Goal: Information Seeking & Learning: Find contact information

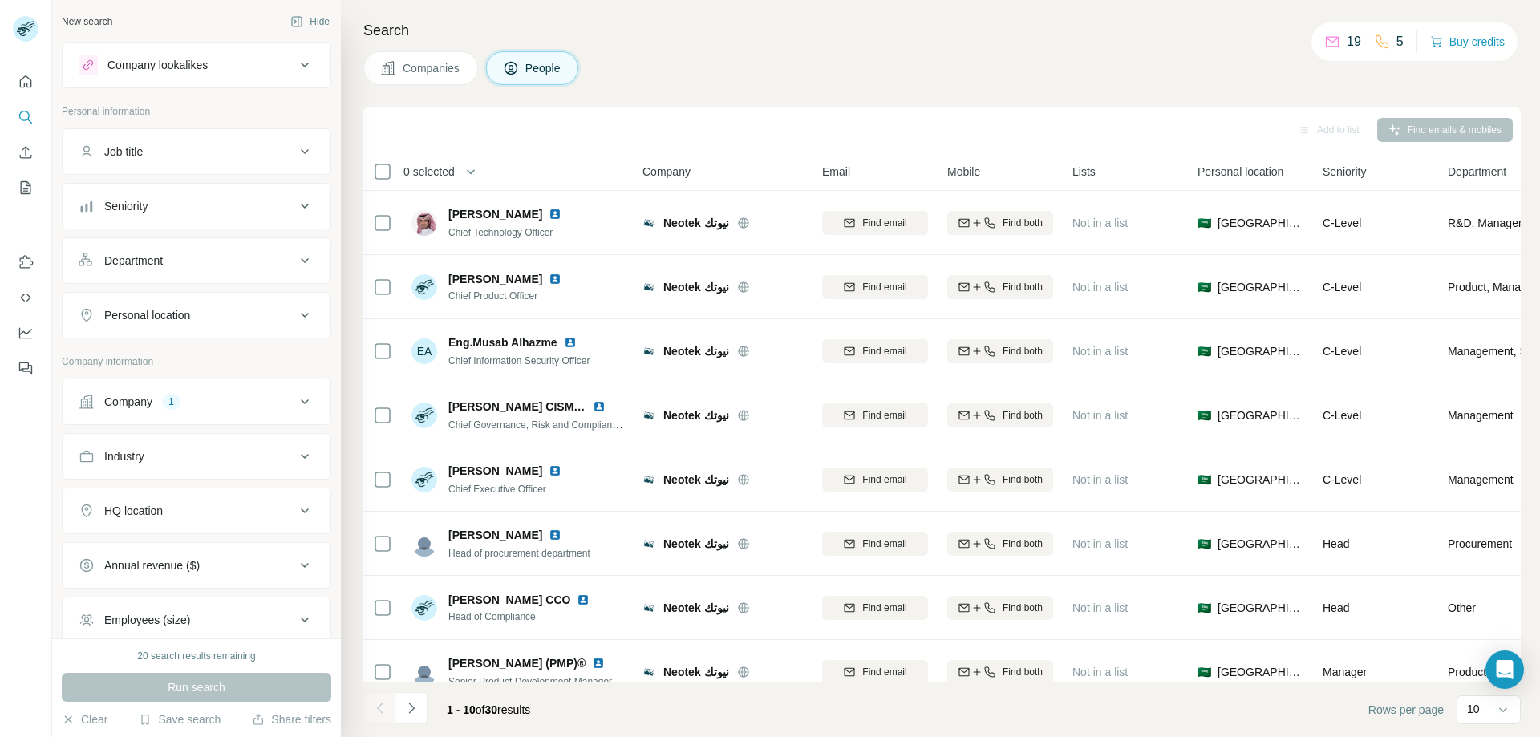
click at [295, 399] on icon at bounding box center [304, 401] width 19 height 19
click at [138, 481] on div "Neotek نيوتك" at bounding box center [118, 477] width 79 height 19
click at [185, 442] on input "text" at bounding box center [197, 441] width 236 height 29
paste input "********"
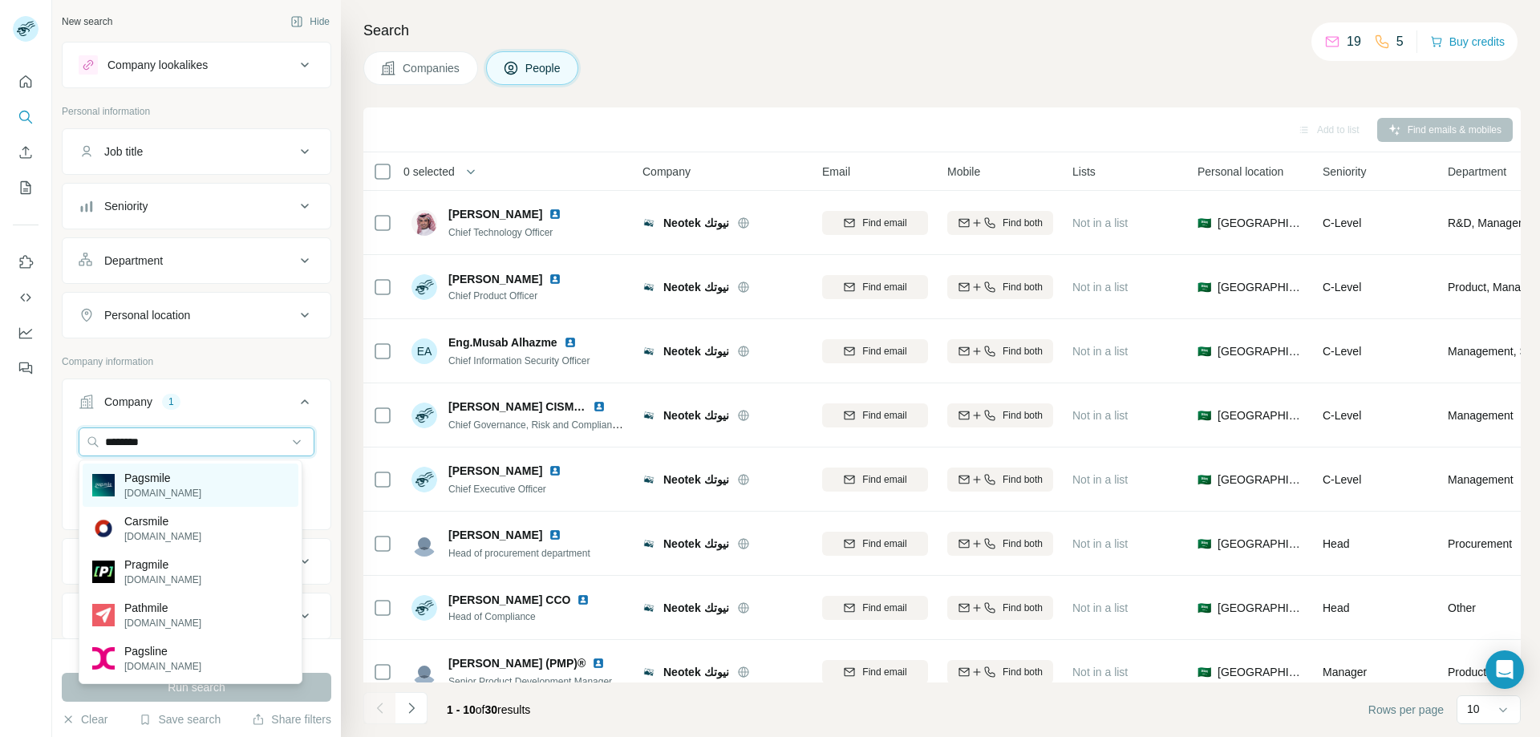
type input "********"
click at [187, 480] on p "Pagsmile" at bounding box center [162, 478] width 77 height 16
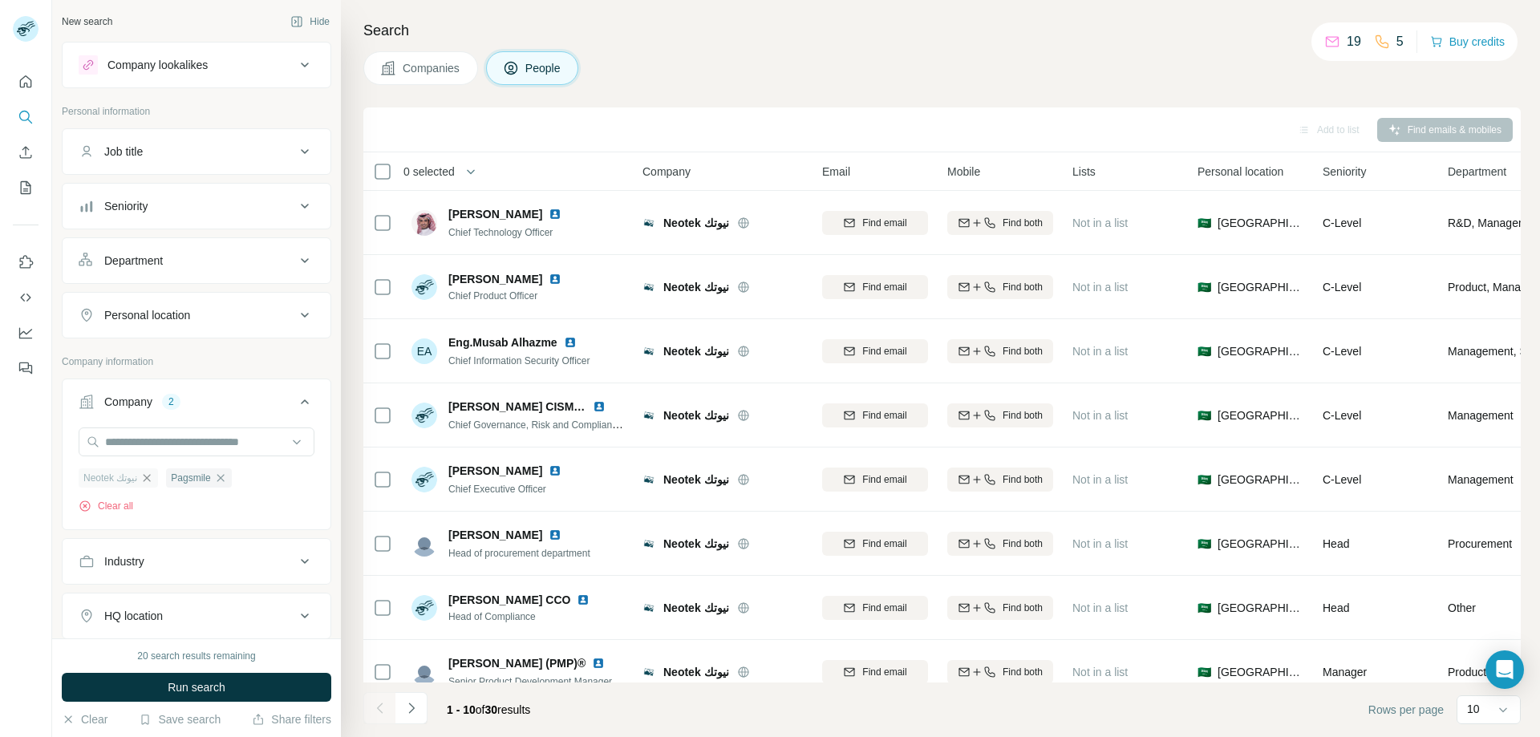
click at [152, 479] on icon "button" at bounding box center [146, 477] width 13 height 13
click at [251, 685] on button "Run search" at bounding box center [196, 687] width 269 height 29
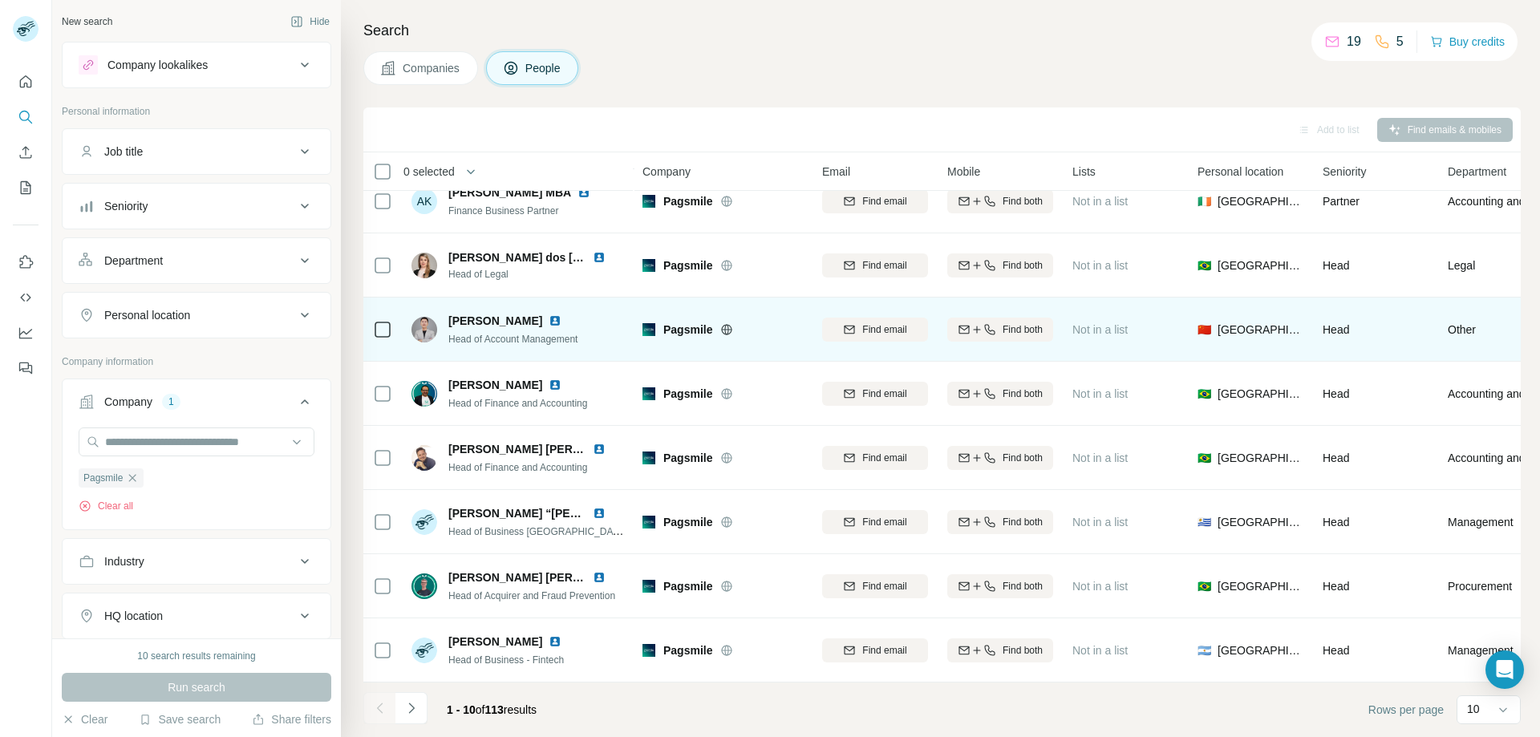
scroll to position [158, 0]
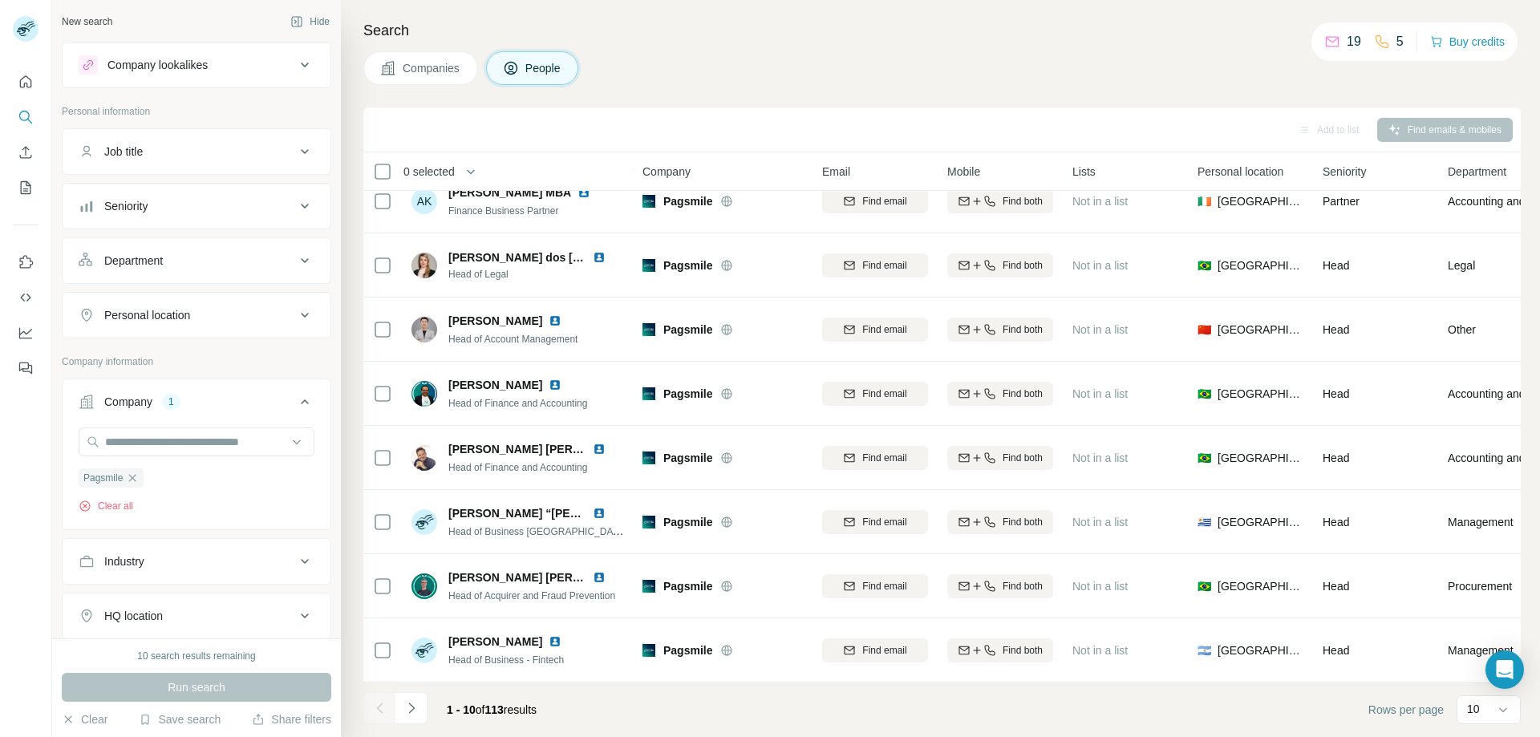
click at [295, 156] on icon at bounding box center [304, 151] width 19 height 19
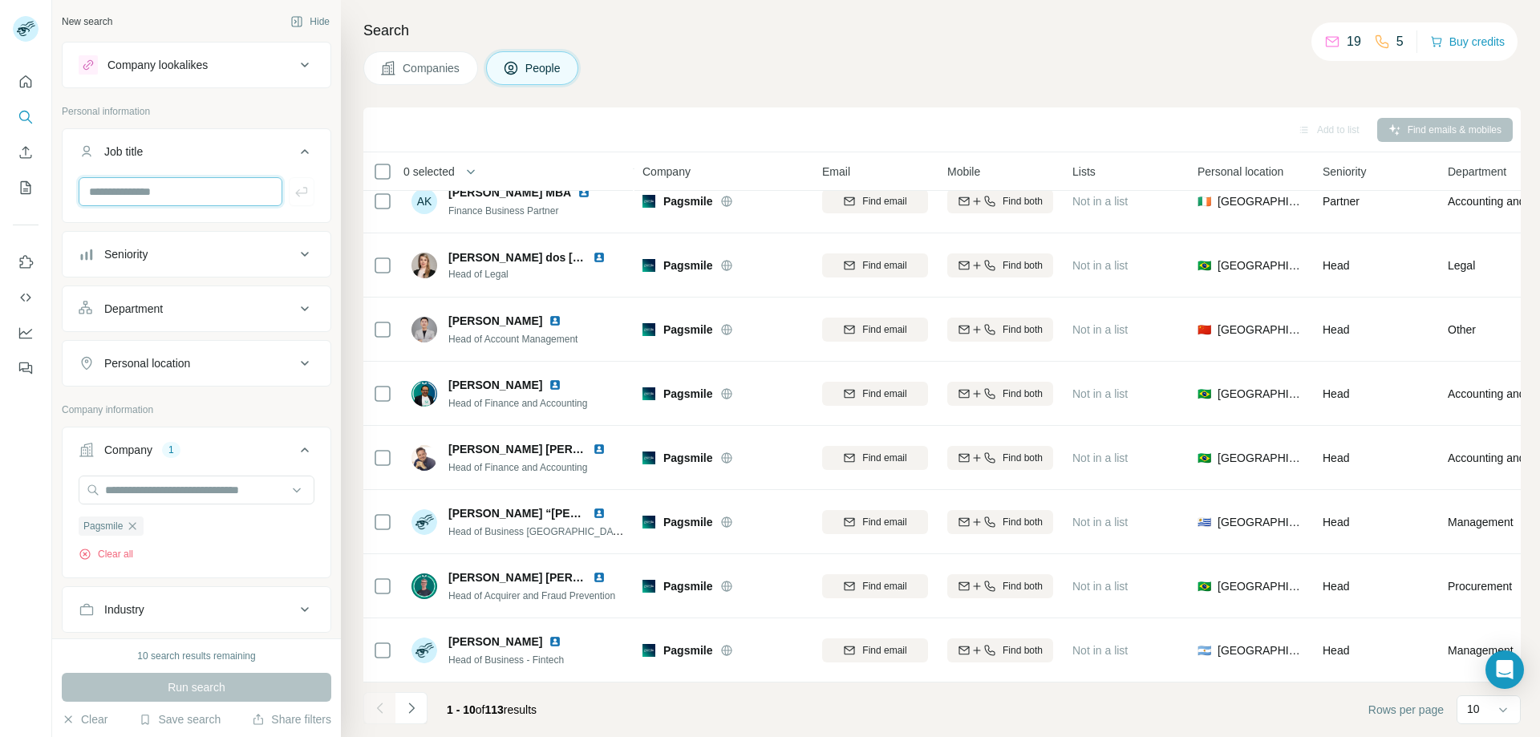
click at [228, 192] on input "text" at bounding box center [181, 191] width 204 height 29
type input "*********"
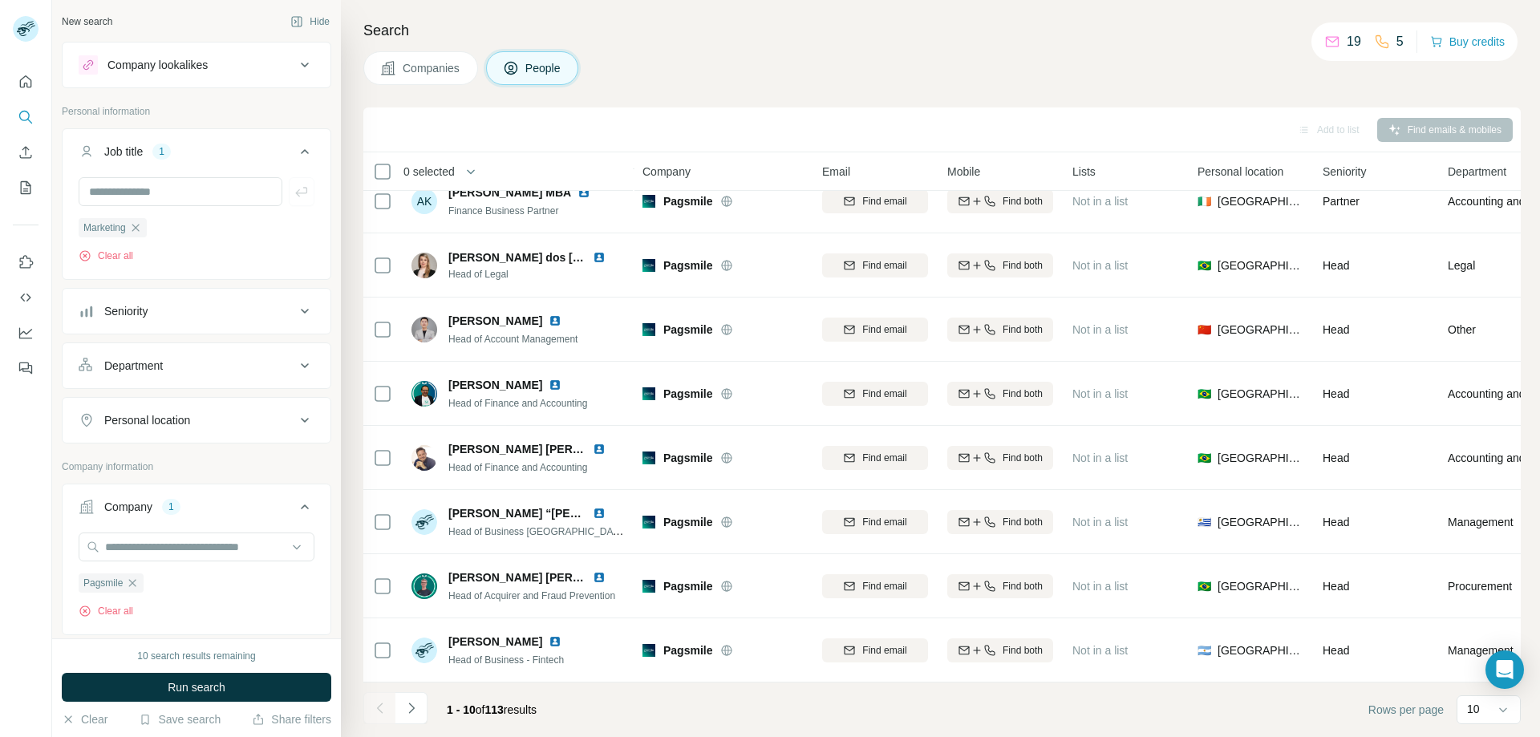
click at [322, 685] on button "Run search" at bounding box center [196, 687] width 269 height 29
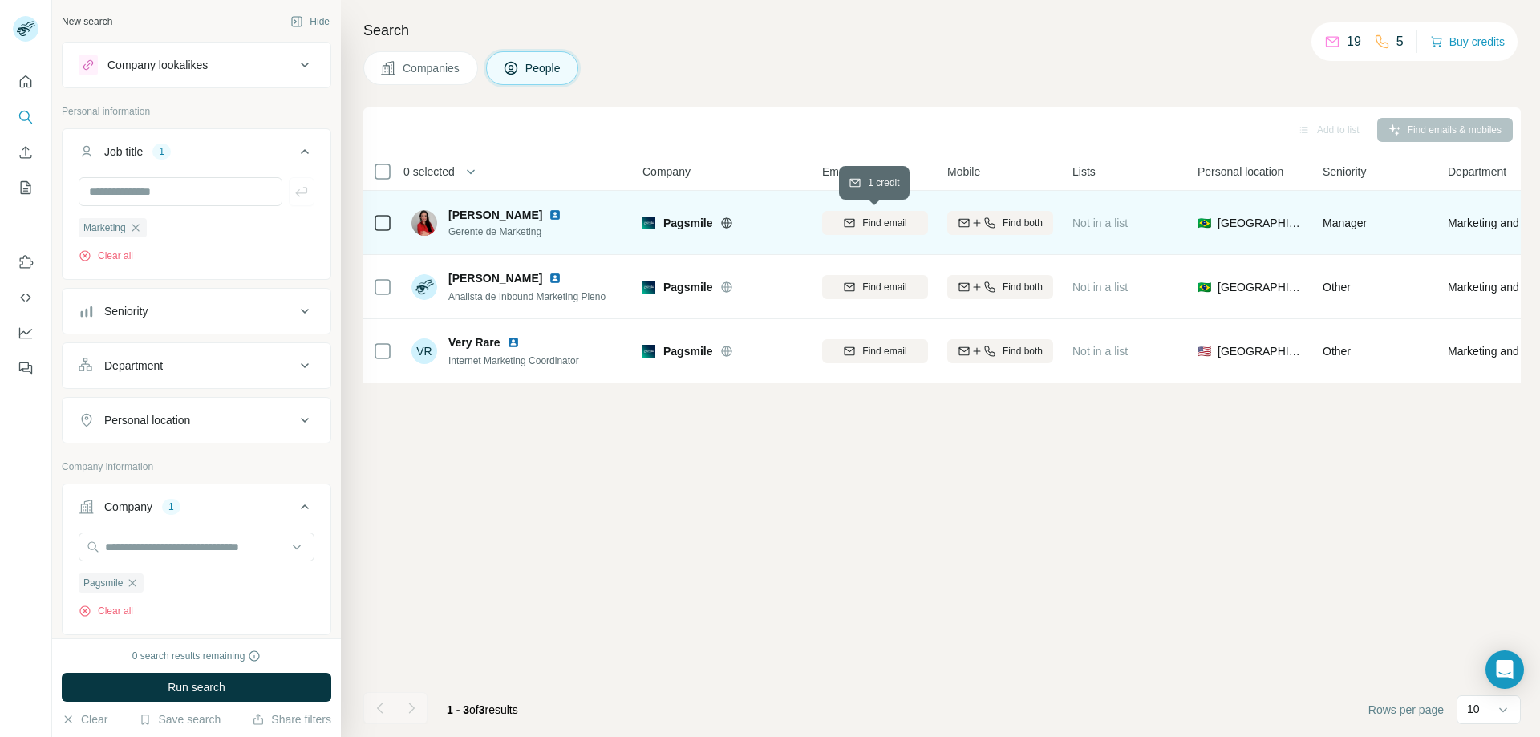
click at [895, 225] on span "Find email" at bounding box center [884, 223] width 44 height 14
click at [1103, 219] on span "1 list" at bounding box center [1106, 221] width 20 height 14
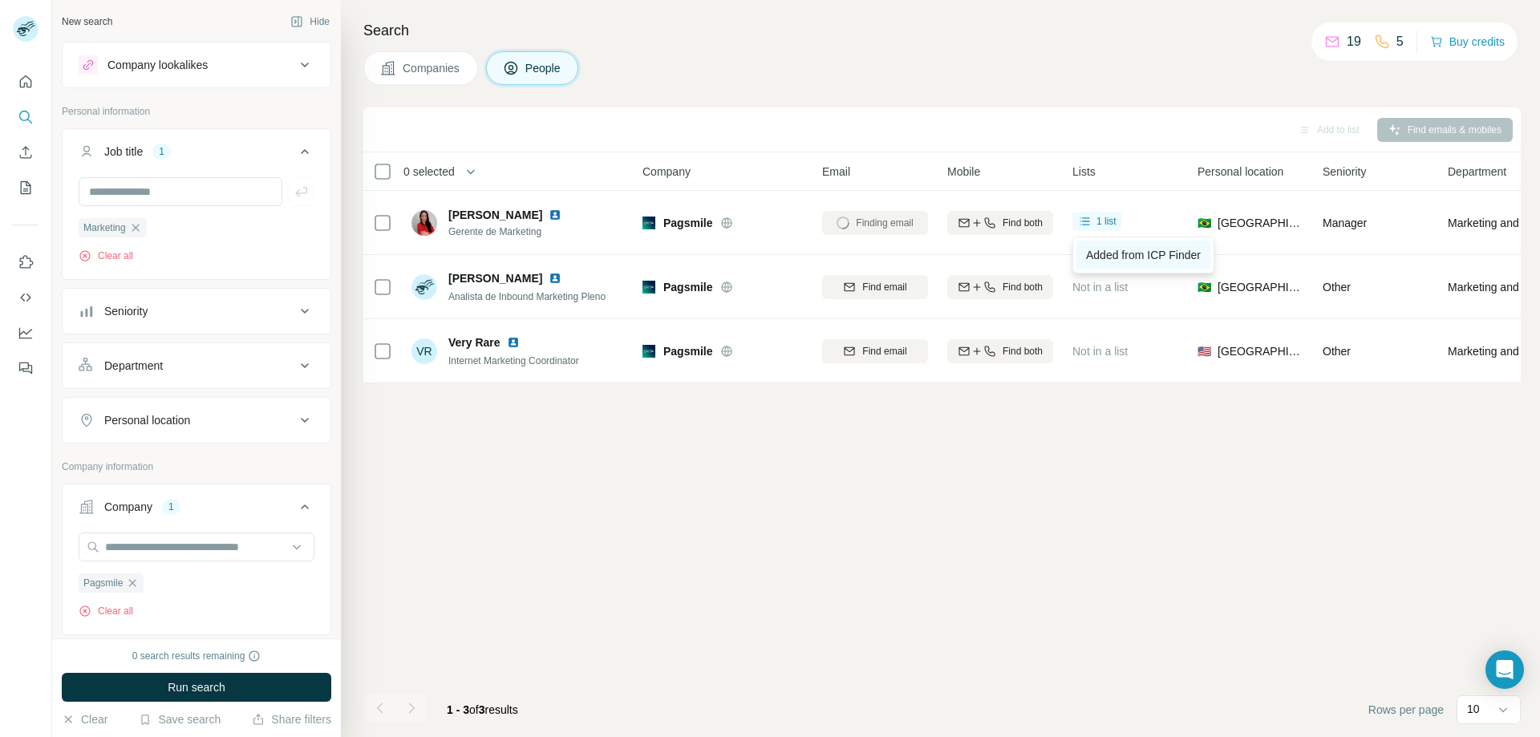
click at [1155, 259] on span "Added from ICP Finder" at bounding box center [1143, 255] width 115 height 13
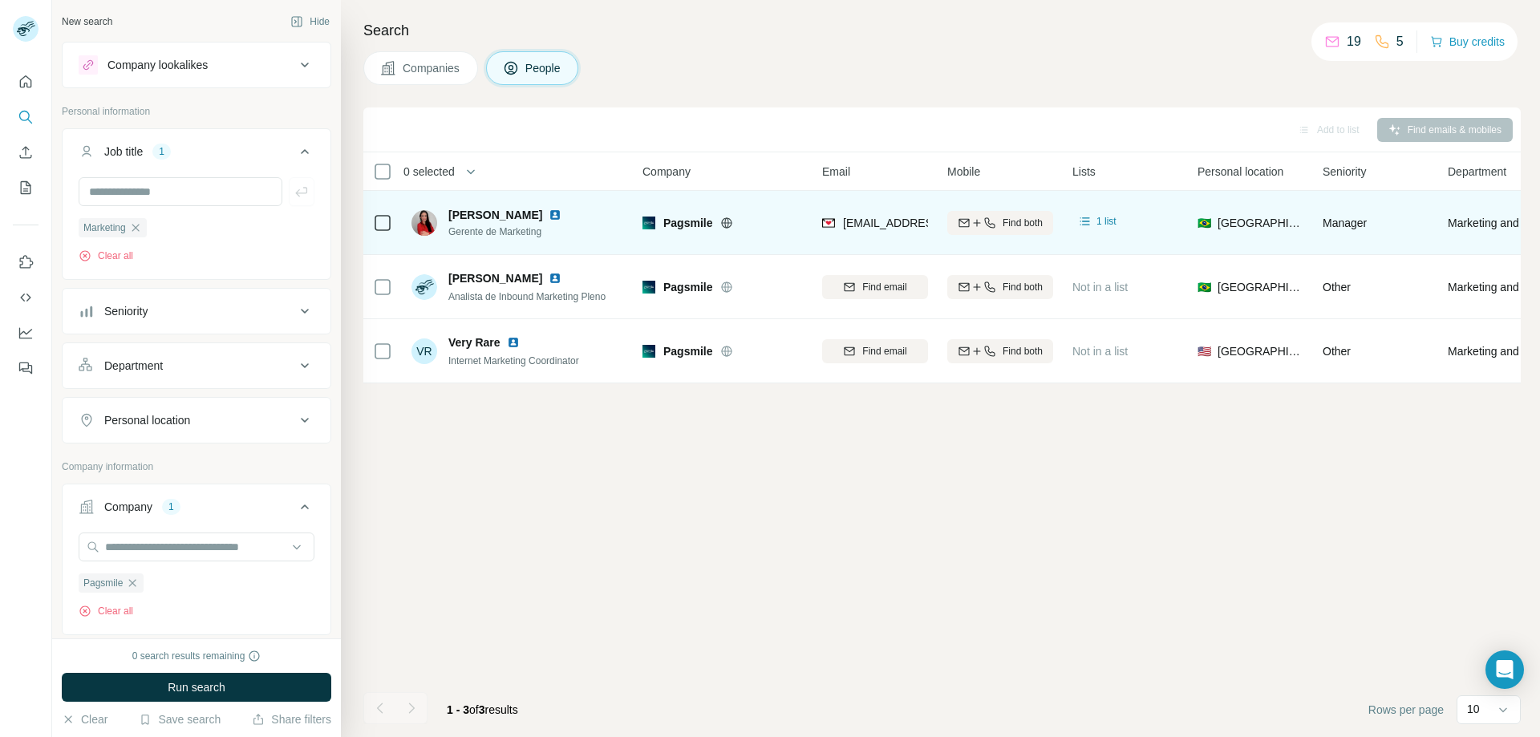
click at [1355, 212] on div "Manager" at bounding box center [1375, 222] width 106 height 44
click at [1346, 253] on td "Manager" at bounding box center [1375, 223] width 125 height 64
click at [1365, 228] on span "Manager" at bounding box center [1344, 223] width 44 height 13
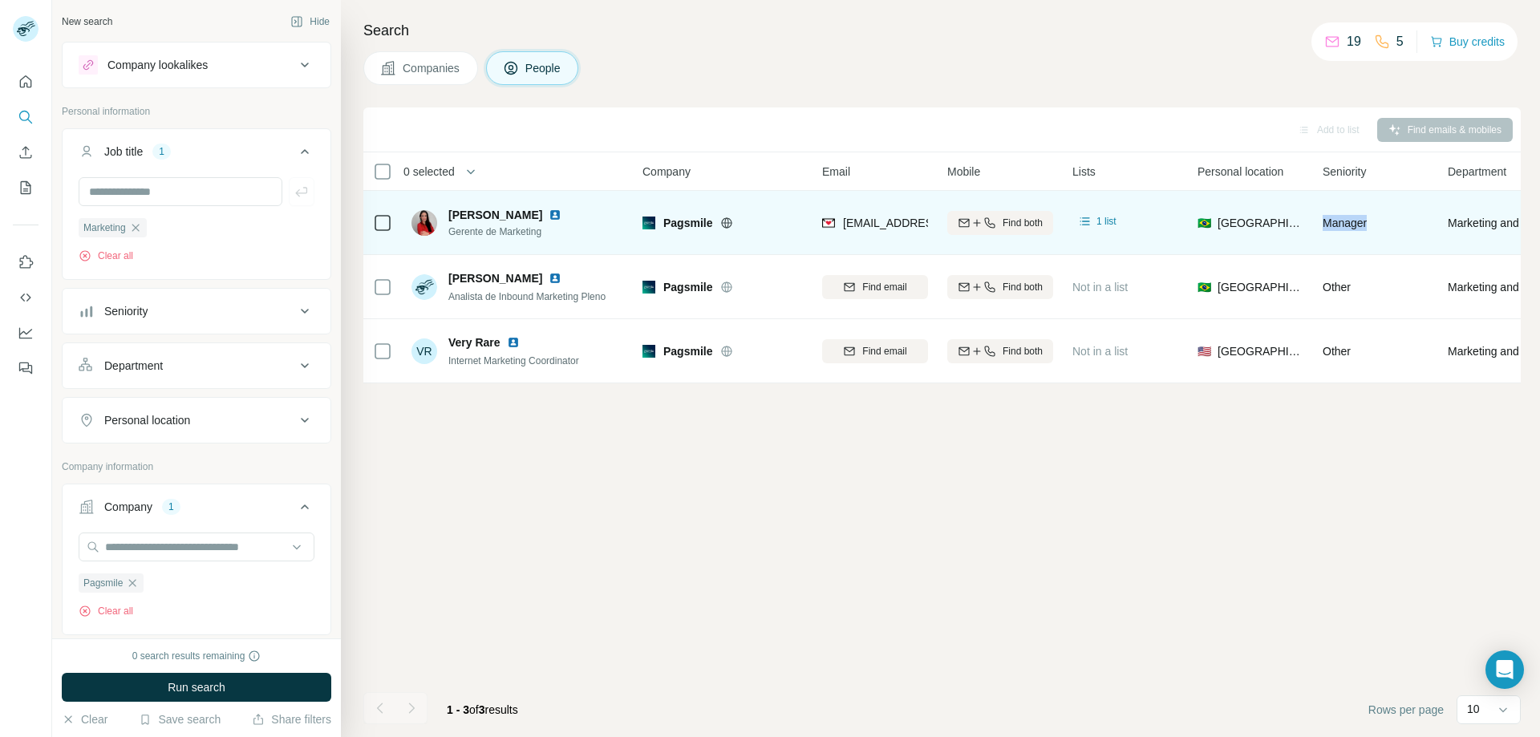
click at [1365, 228] on span "Manager" at bounding box center [1344, 223] width 44 height 13
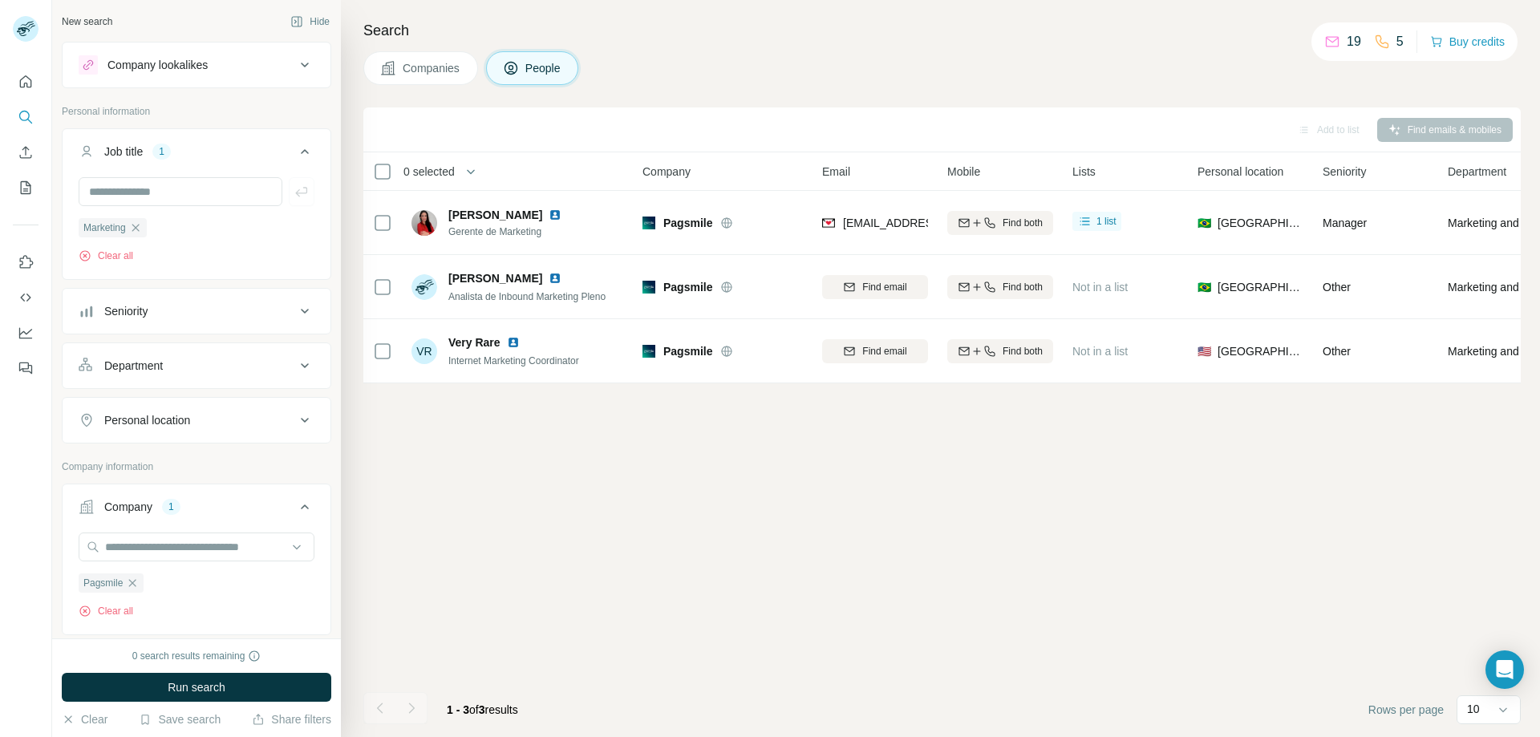
click at [1199, 562] on div "Add to list Find emails & mobiles 0 selected People Company Email Mobile Lists …" at bounding box center [941, 421] width 1157 height 629
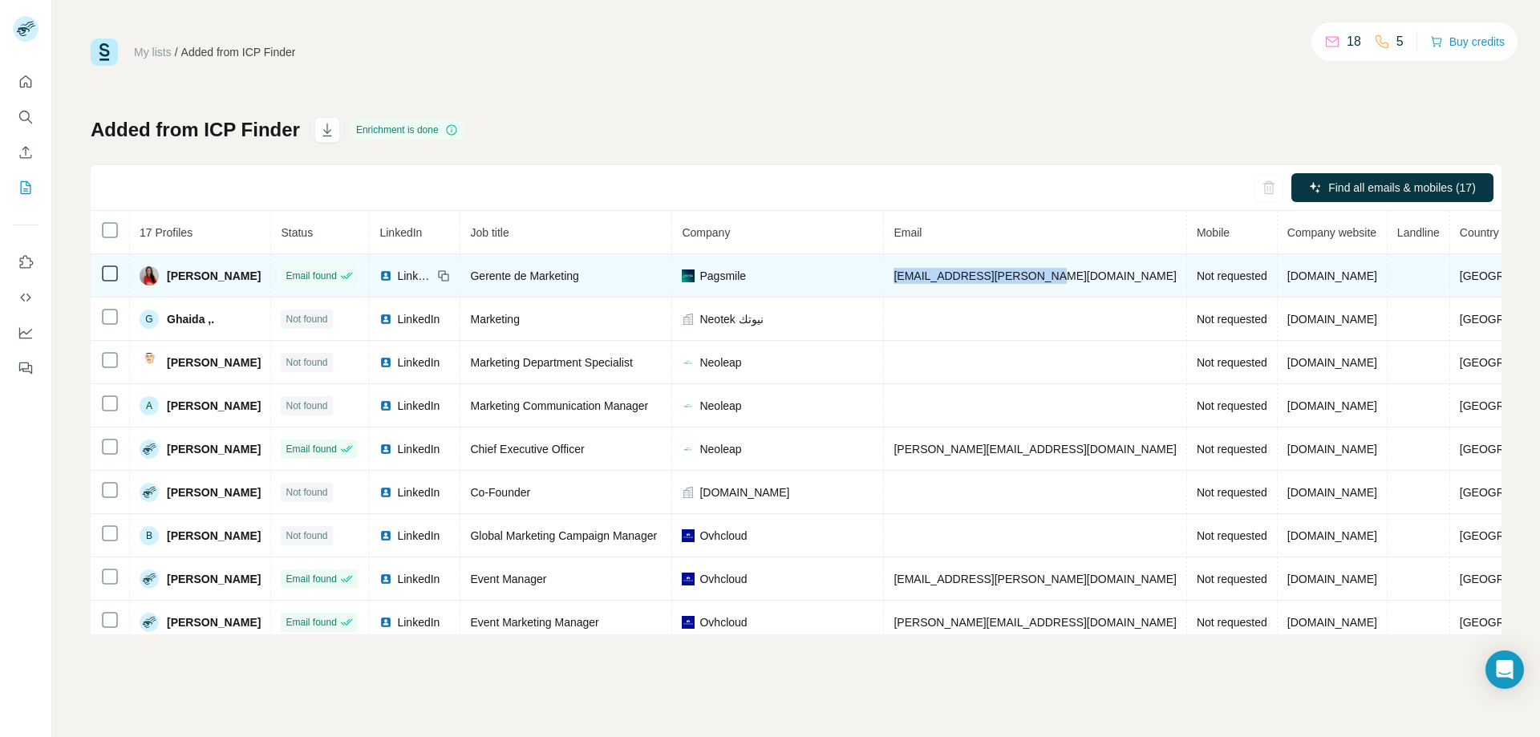
drag, startPoint x: 945, startPoint y: 277, endPoint x: 1098, endPoint y: 277, distance: 152.4
click at [1098, 277] on td "[EMAIL_ADDRESS][PERSON_NAME][DOMAIN_NAME]" at bounding box center [1035, 275] width 302 height 43
copy span "[EMAIL_ADDRESS][PERSON_NAME][DOMAIN_NAME]"
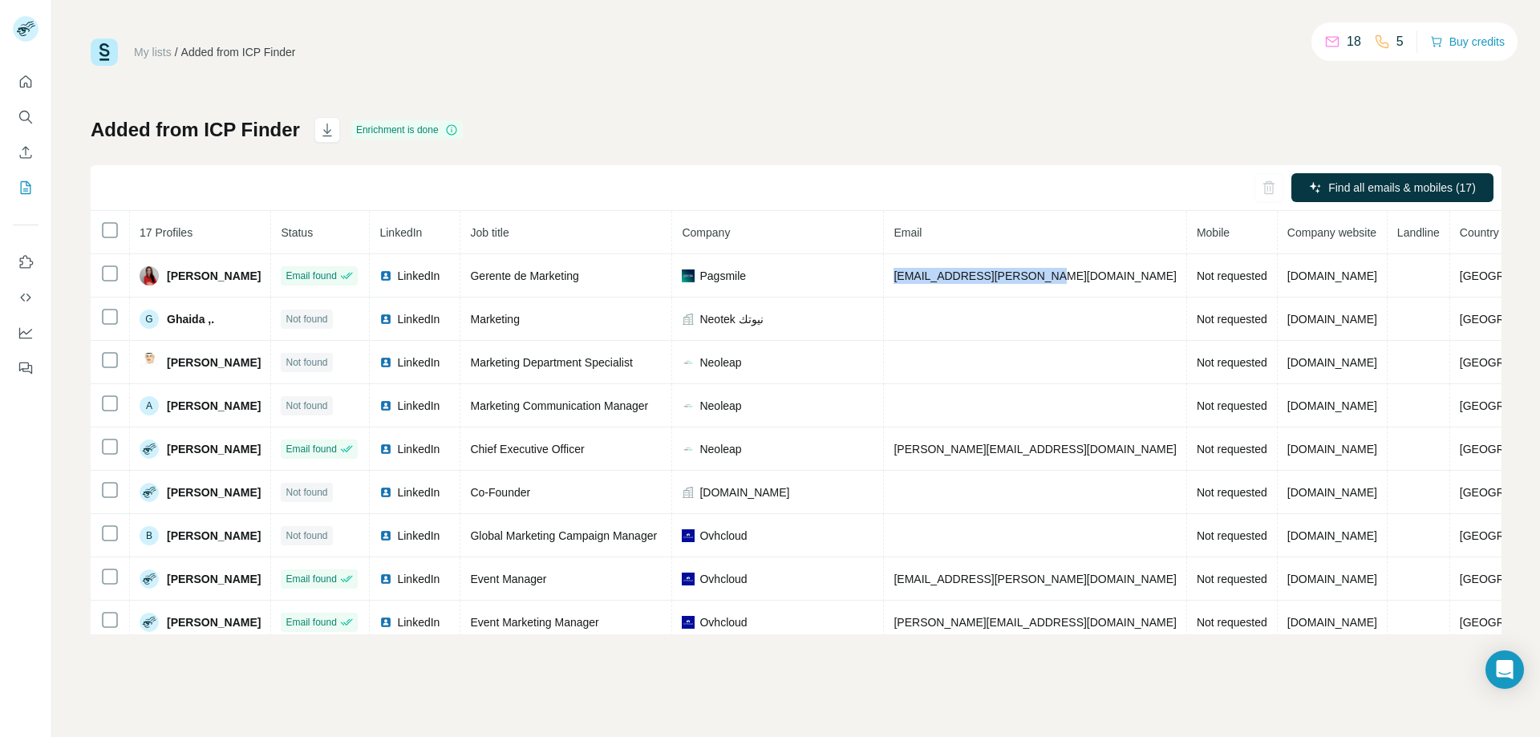
copy span "[EMAIL_ADDRESS][PERSON_NAME][DOMAIN_NAME]"
